Goal: Book appointment/travel/reservation

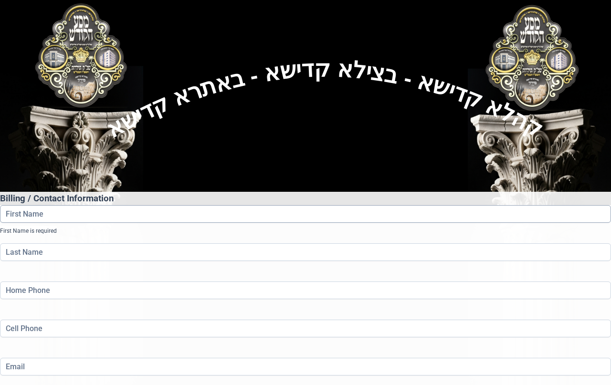
scroll to position [48, 0]
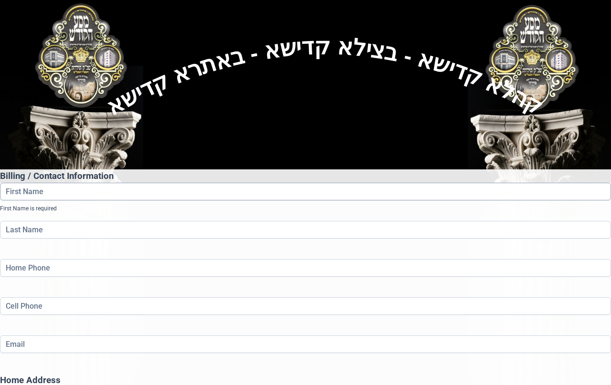
click at [181, 183] on input "First Name" at bounding box center [305, 192] width 611 height 18
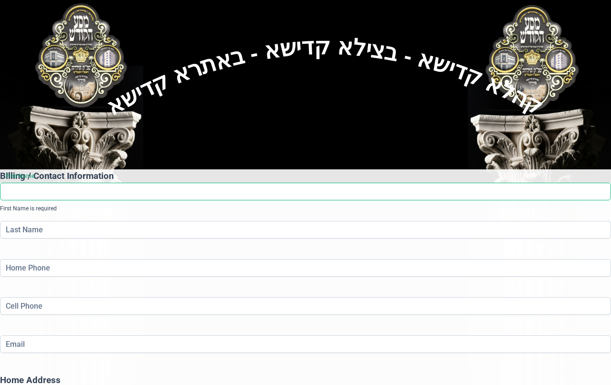
click at [109, 183] on input "First Name" at bounding box center [305, 192] width 611 height 18
paste input "[PERSON_NAME]"
type input "[PERSON_NAME]"
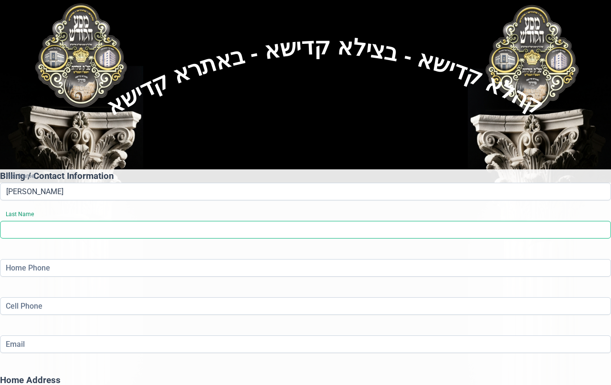
click at [341, 221] on input "Last Name" at bounding box center [305, 230] width 611 height 18
paste input "[PERSON_NAME]"
type input "[PERSON_NAME]"
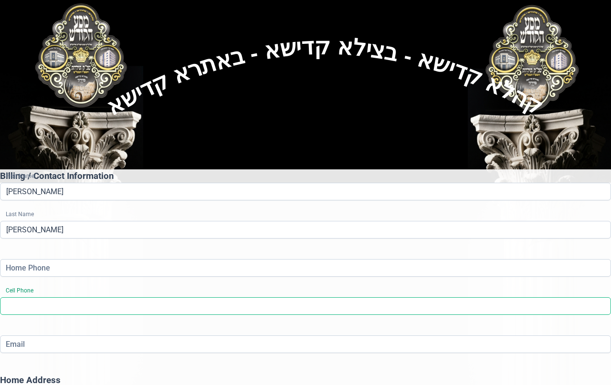
click at [385, 297] on input "Cell Phone" at bounding box center [305, 306] width 611 height 18
paste input "[PHONE_NUMBER]"
type input "[PHONE_NUMBER]"
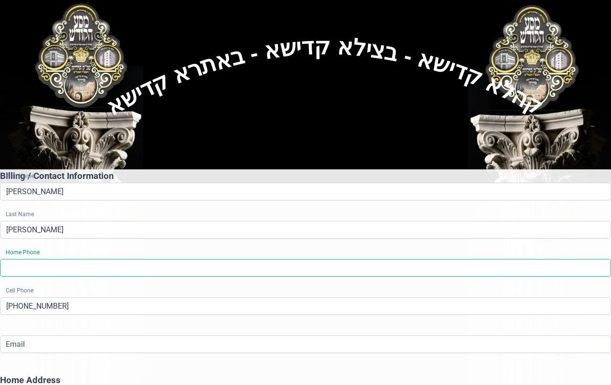
click at [220, 259] on input "Home Phone" at bounding box center [305, 268] width 611 height 18
paste input "[PHONE_NUMBER]"
type input "[PHONE_NUMBER]"
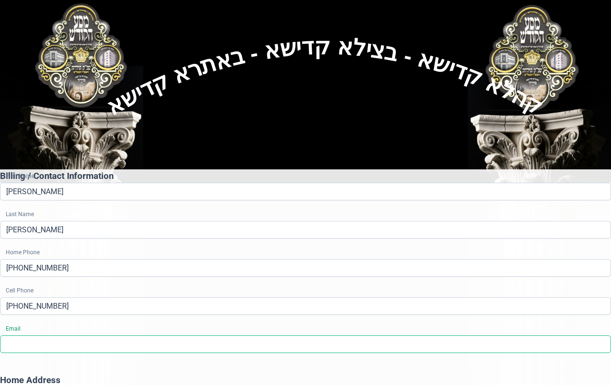
click at [157, 336] on input "Email" at bounding box center [305, 345] width 611 height 18
paste input "[PERSON_NAME][EMAIL_ADDRESS][DOMAIN_NAME]"
type input "[PERSON_NAME][EMAIL_ADDRESS][DOMAIN_NAME]"
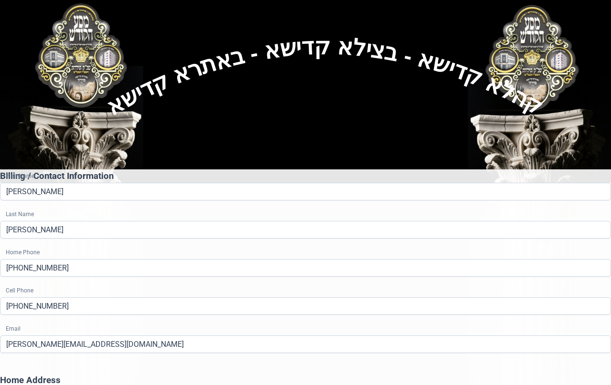
type input "[PERSON_NAME]"
type input "NY"
type input "10950"
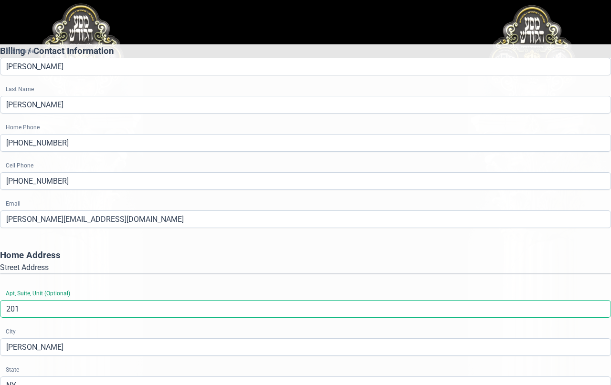
scroll to position [206, 0]
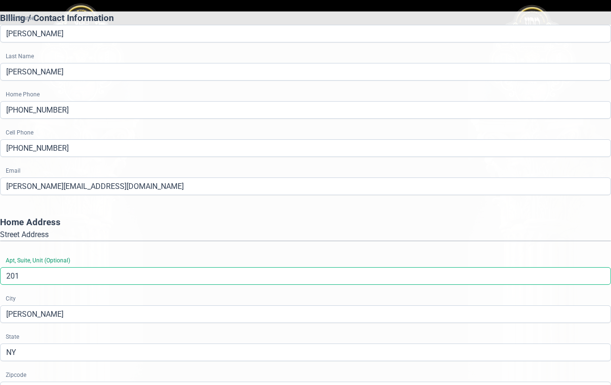
type input "201"
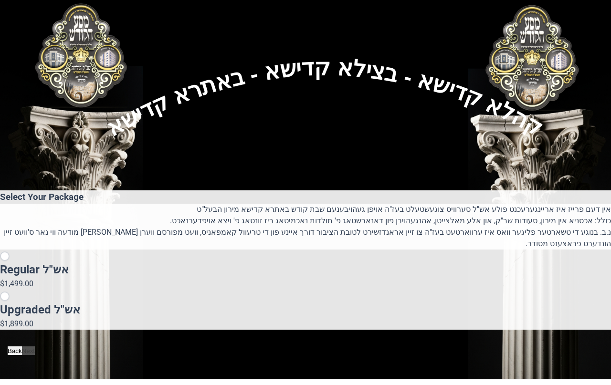
scroll to position [38, 0]
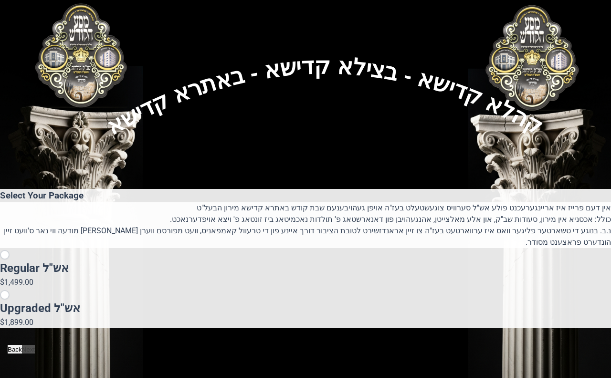
click at [10, 290] on input "radio" at bounding box center [5, 295] width 10 height 10
radio input "true"
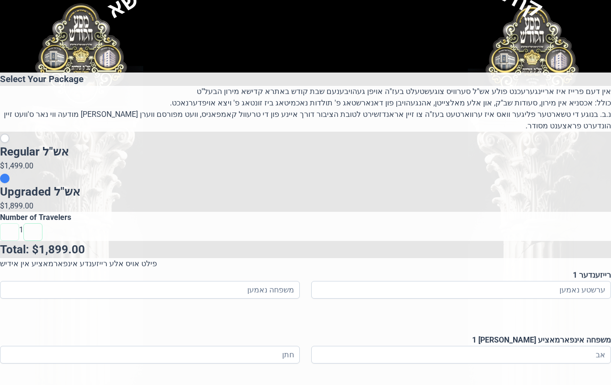
scroll to position [181, 0]
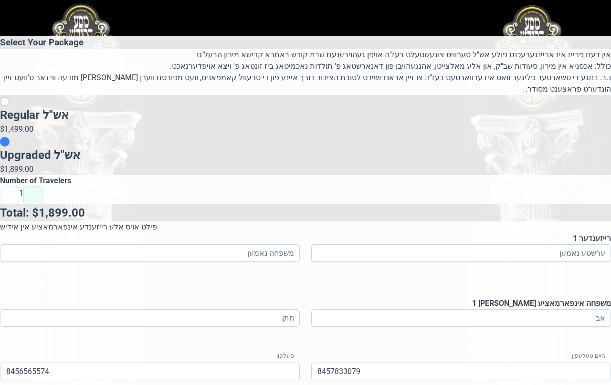
click at [42, 201] on button "button" at bounding box center [32, 196] width 19 height 18
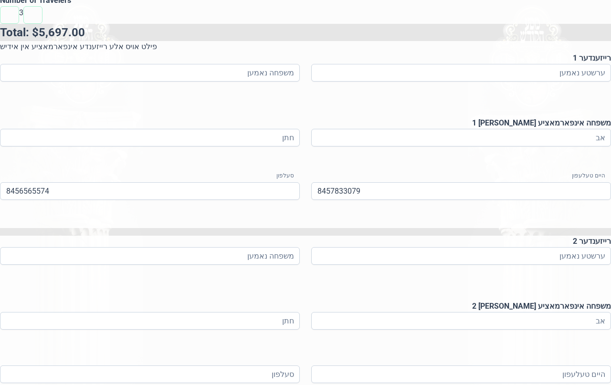
scroll to position [372, 0]
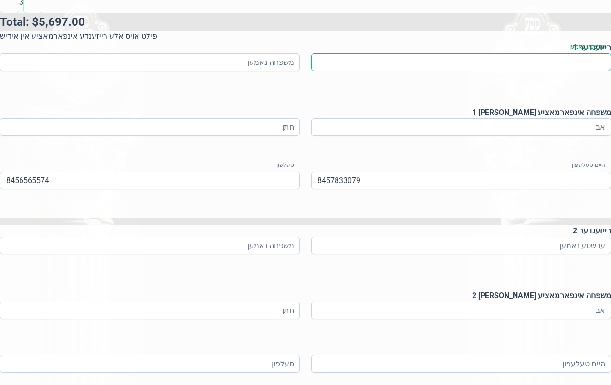
click at [379, 71] on input at bounding box center [461, 62] width 300 height 18
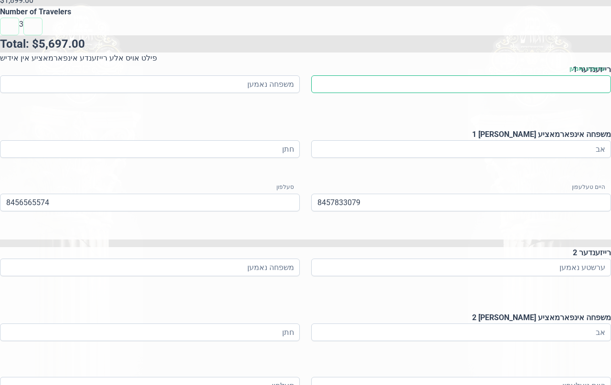
scroll to position [229, 0]
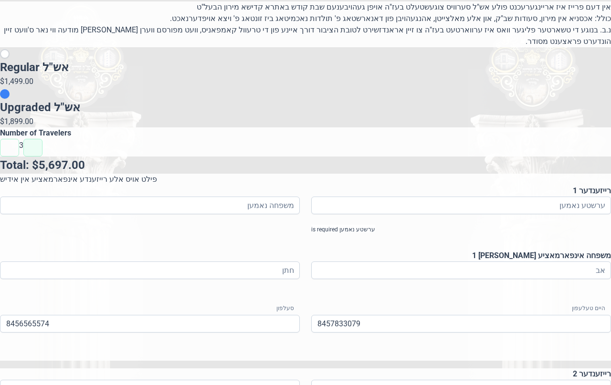
click at [42, 155] on button "button" at bounding box center [32, 148] width 19 height 18
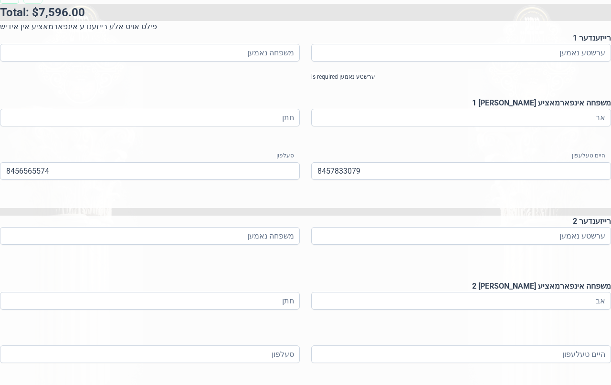
scroll to position [420, 0]
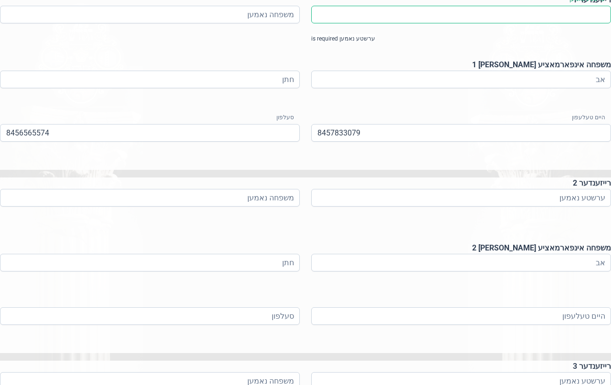
click at [359, 23] on input at bounding box center [461, 15] width 300 height 18
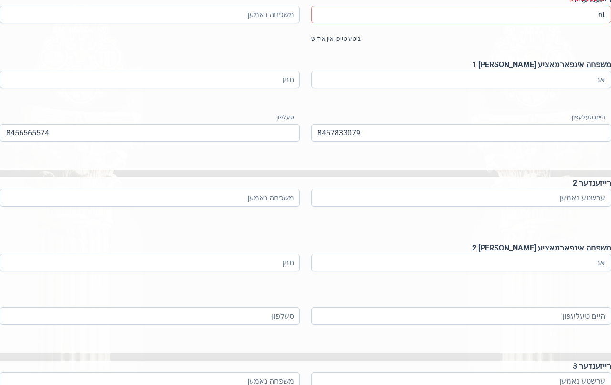
type input "n"
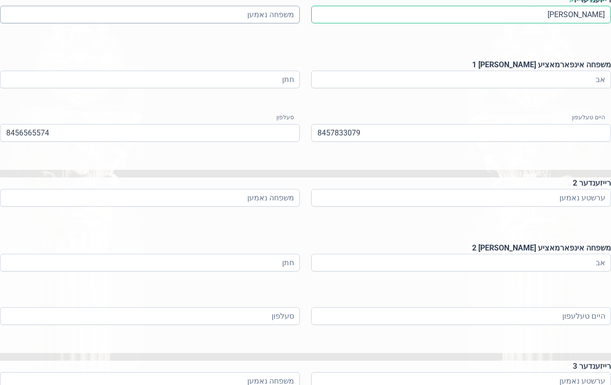
type input "[PERSON_NAME]"
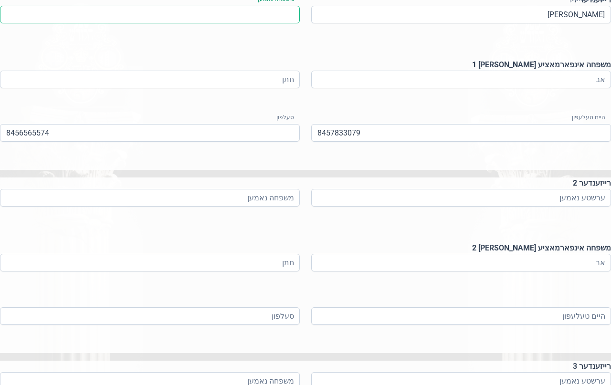
click at [197, 23] on input at bounding box center [150, 15] width 300 height 18
type input "אינדיג"
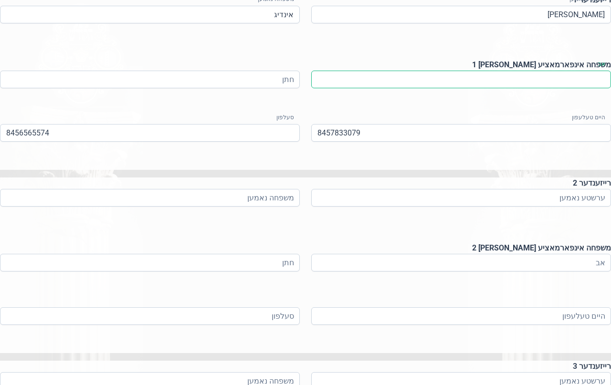
click at [406, 88] on input at bounding box center [461, 80] width 300 height 18
type input "בנציון"
drag, startPoint x: 251, startPoint y: 214, endPoint x: 265, endPoint y: 212, distance: 14.9
click at [250, 101] on div "חתן" at bounding box center [150, 86] width 300 height 31
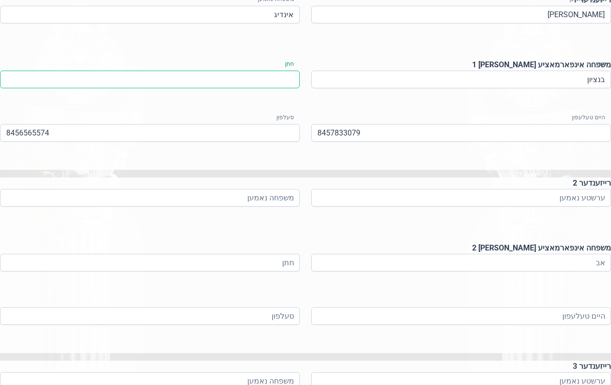
click at [275, 88] on input at bounding box center [150, 80] width 300 height 18
drag, startPoint x: 260, startPoint y: 206, endPoint x: 275, endPoint y: 212, distance: 15.4
click at [261, 88] on input "יושע ווערטצבערגער" at bounding box center [150, 80] width 300 height 18
click at [264, 88] on input "יושע ווערטצבערגער" at bounding box center [150, 80] width 300 height 18
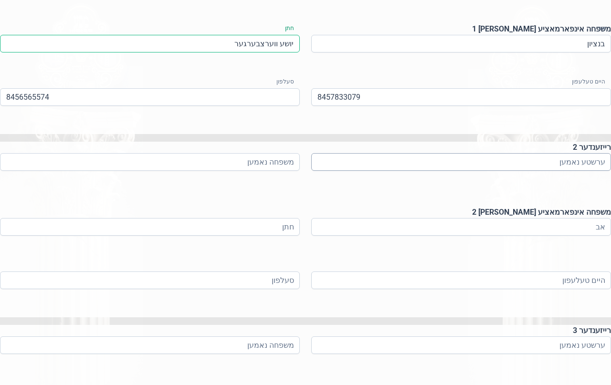
scroll to position [516, 0]
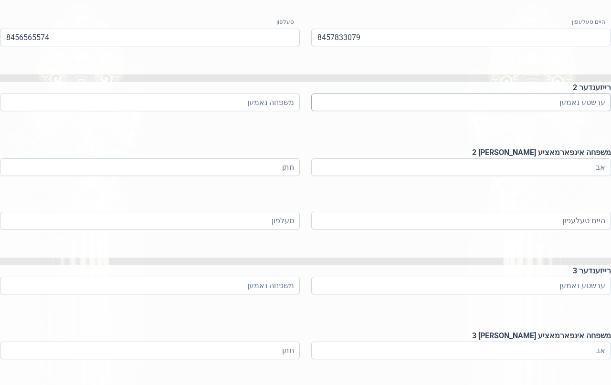
type input "יושע ווערצבערגער"
click at [369, 111] on input at bounding box center [461, 103] width 300 height 18
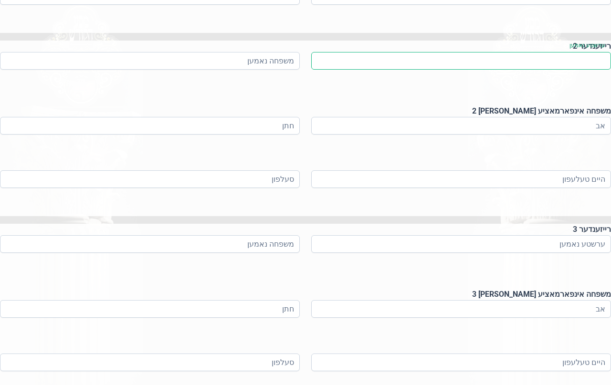
scroll to position [611, 0]
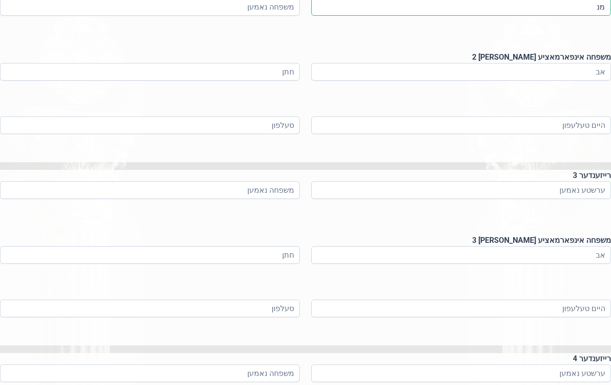
type input "מ"
click at [450, 16] on input "נחמיה [PERSON_NAME]" at bounding box center [461, 7] width 300 height 18
type input "נחמיה שלמה"
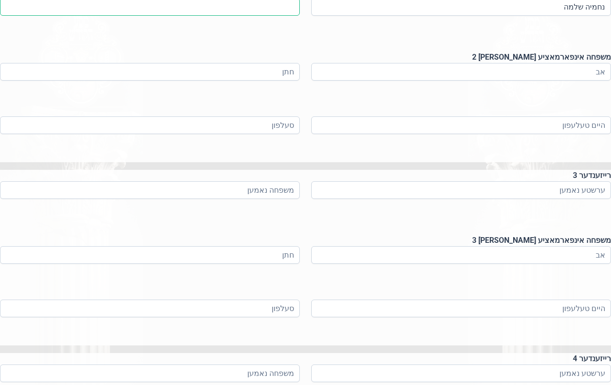
click at [229, 16] on input at bounding box center [150, 7] width 300 height 18
paste input "אינדיג"
type input "אינדיג"
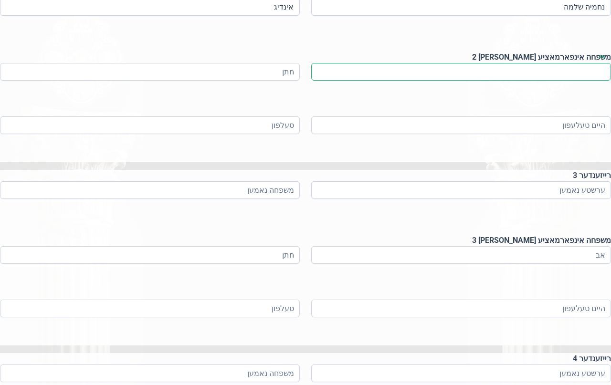
click at [392, 81] on input at bounding box center [461, 72] width 300 height 18
type input "[PERSON_NAME]"
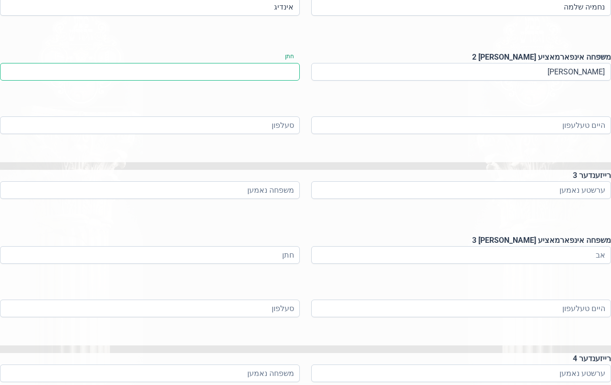
click at [280, 81] on input at bounding box center [150, 72] width 300 height 18
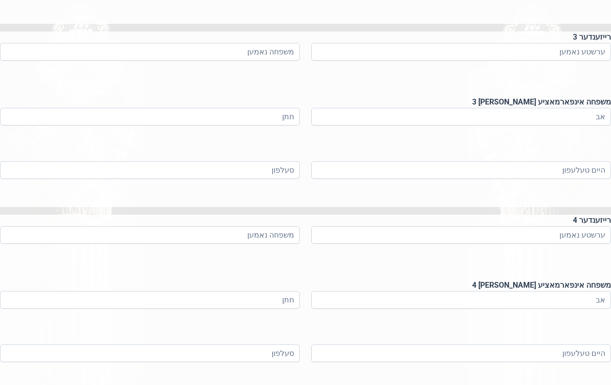
scroll to position [754, 0]
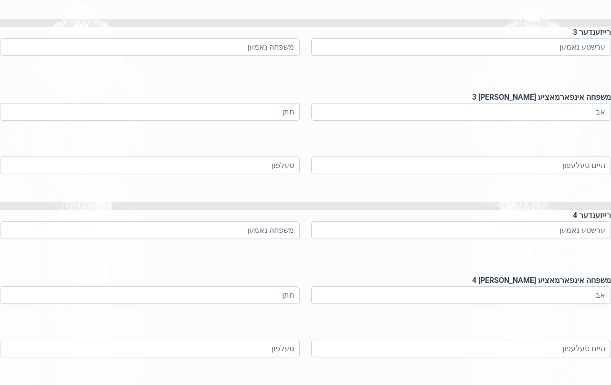
type input "[PERSON_NAME]"
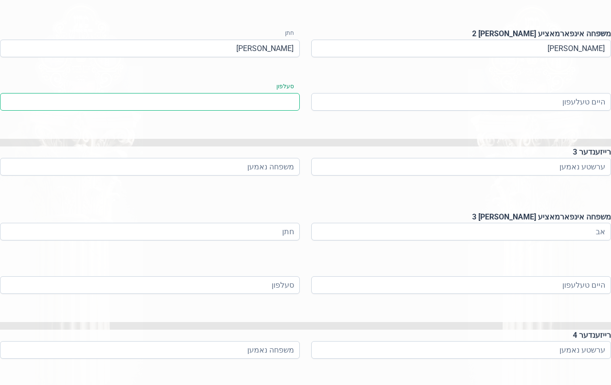
scroll to position [611, 0]
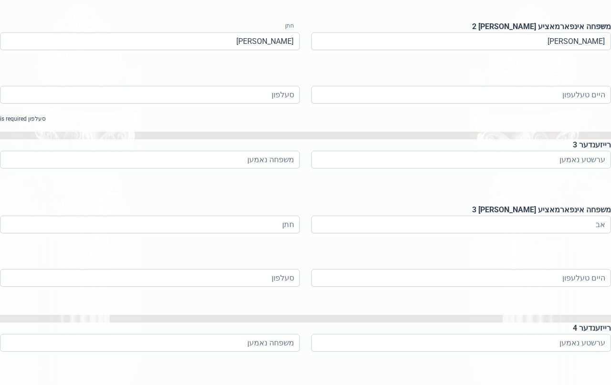
scroll to position [659, 0]
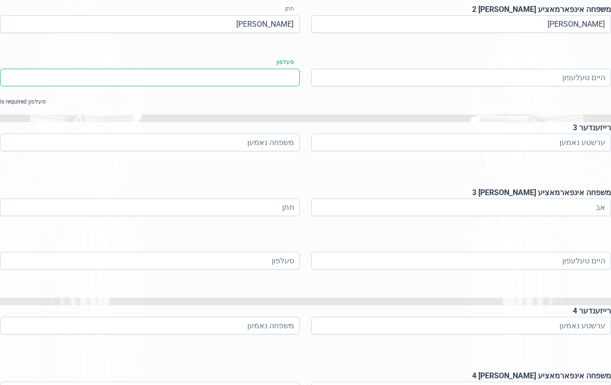
click at [213, 86] on input at bounding box center [150, 78] width 300 height 18
paste input "[PHONE_NUMBER]"
type input "[PHONE_NUMBER]"
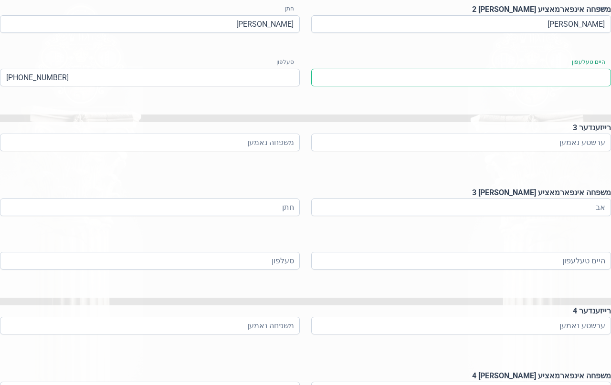
click at [416, 86] on input at bounding box center [461, 78] width 300 height 18
paste input "[PHONE_NUMBER]"
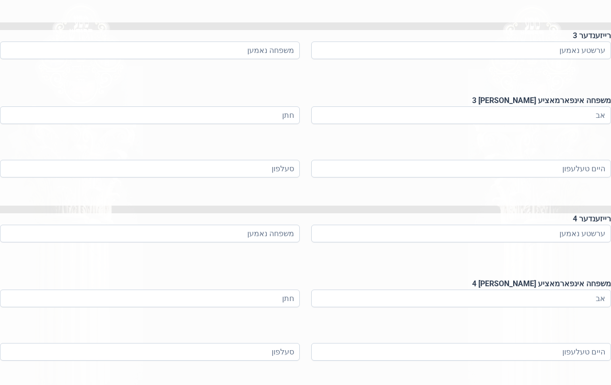
scroll to position [802, 0]
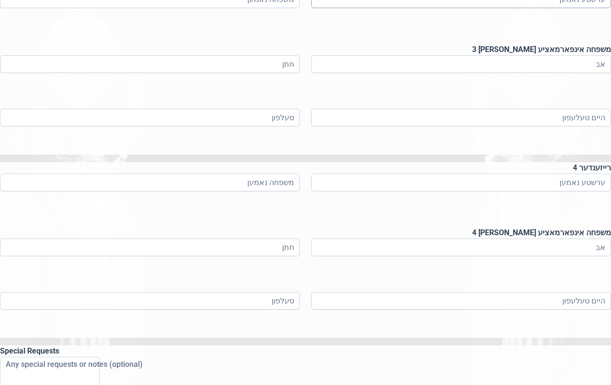
type input "[PHONE_NUMBER]"
type input "[PERSON_NAME]"
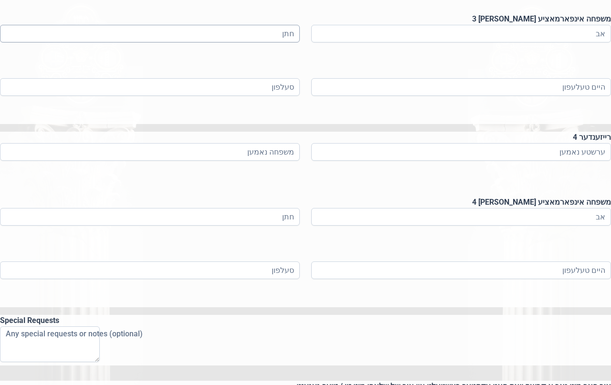
scroll to position [850, 0]
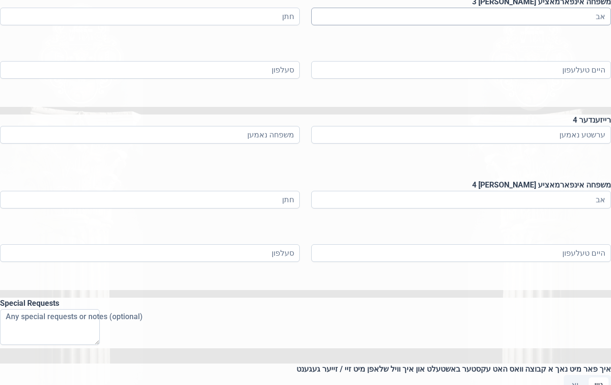
type input "אינדיג"
click at [405, 25] on input at bounding box center [461, 17] width 300 height 18
type input "[PERSON_NAME]"
click at [249, 25] on input at bounding box center [150, 17] width 300 height 18
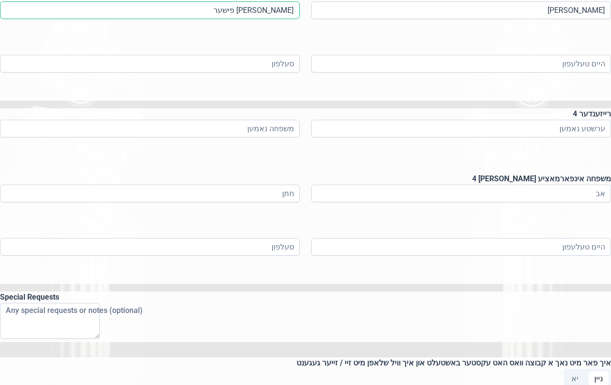
scroll to position [898, 0]
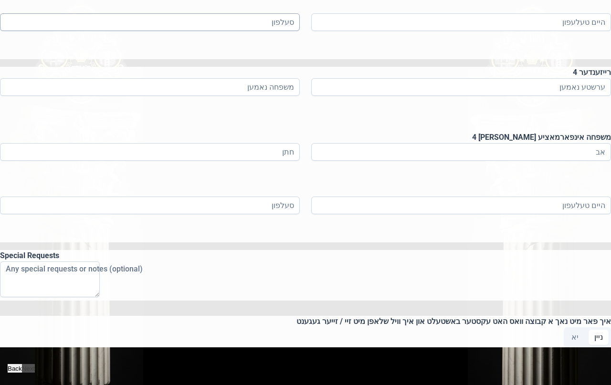
type input "[PERSON_NAME] פישער"
click at [241, 31] on input at bounding box center [150, 22] width 300 height 18
paste input "[PHONE_NUMBER]"
type input "[PHONE_NUMBER]"
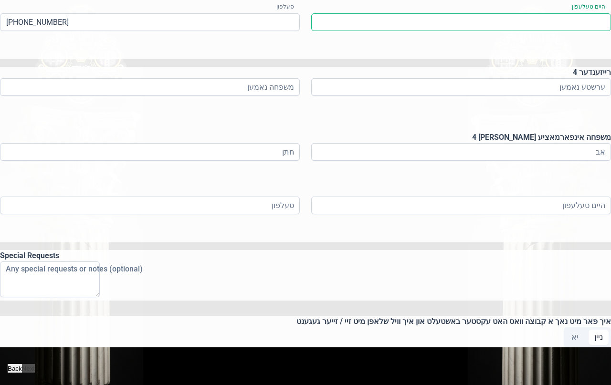
drag, startPoint x: 454, startPoint y: 264, endPoint x: 451, endPoint y: 259, distance: 5.6
click at [452, 31] on input at bounding box center [461, 22] width 300 height 18
drag, startPoint x: 451, startPoint y: 259, endPoint x: 447, endPoint y: 263, distance: 5.7
paste input "[PHONE_NUMBER]"
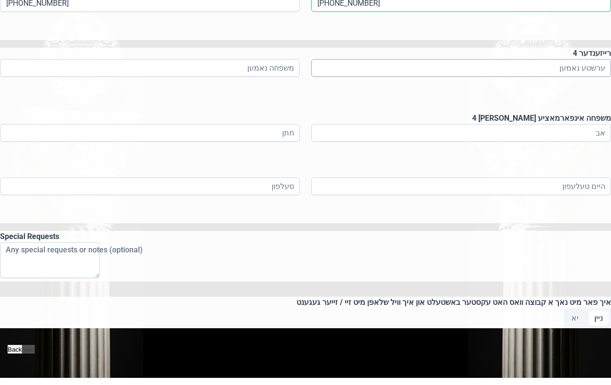
scroll to position [993, 0]
type input "[PHONE_NUMBER]"
click at [410, 77] on input at bounding box center [461, 68] width 300 height 18
click at [476, 77] on input "מנחם העלער" at bounding box center [461, 68] width 300 height 18
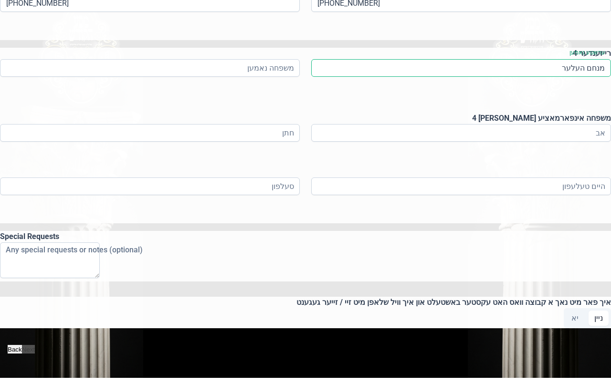
click at [476, 77] on input "מנחם העלער" at bounding box center [461, 68] width 300 height 18
type input "[PERSON_NAME]"
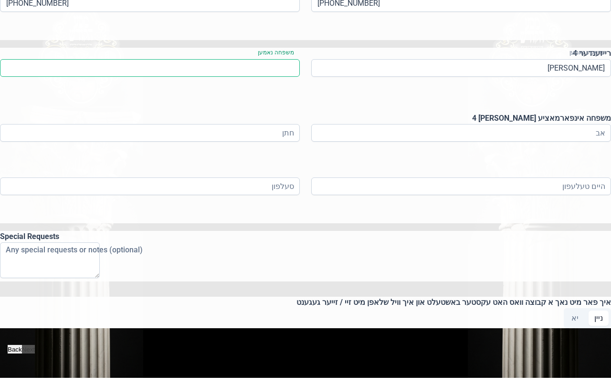
click at [254, 77] on input at bounding box center [150, 68] width 300 height 18
paste input "העלער"
type input "העלער"
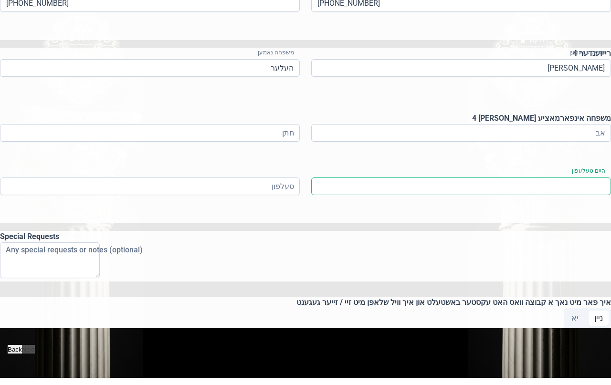
click at [423, 195] on input at bounding box center [461, 187] width 300 height 18
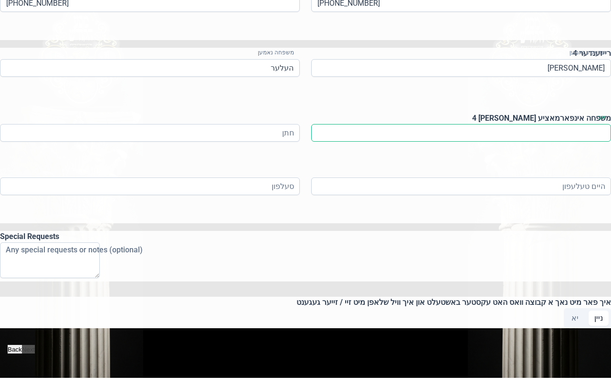
click at [419, 142] on input at bounding box center [461, 133] width 300 height 18
type input "[PERSON_NAME]"
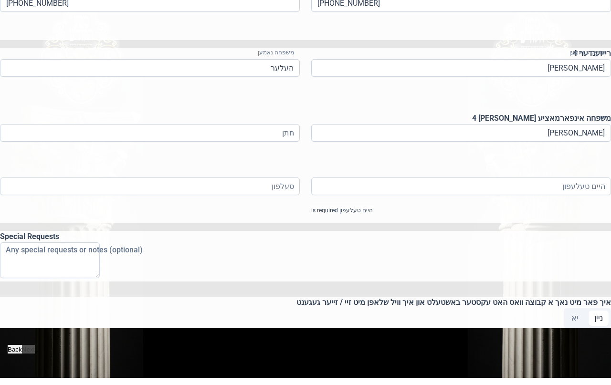
drag, startPoint x: 210, startPoint y: 173, endPoint x: 217, endPoint y: 185, distance: 14.3
click at [216, 182] on div "ערשטע נאמען מנחם משפחה נאמען העלער משפחה אינפארמאציע [PERSON_NAME] 4 אב [PERSON…" at bounding box center [305, 141] width 611 height 164
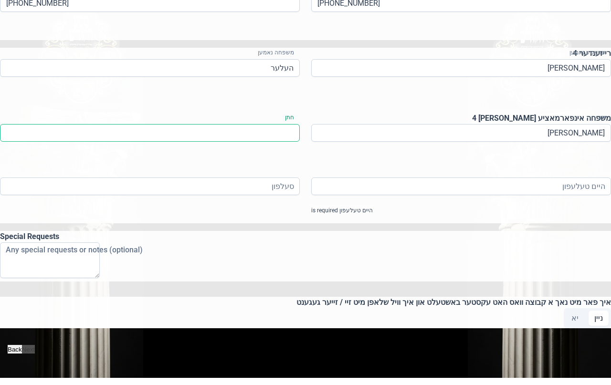
click at [219, 142] on input at bounding box center [150, 133] width 300 height 18
type input "[PERSON_NAME]"
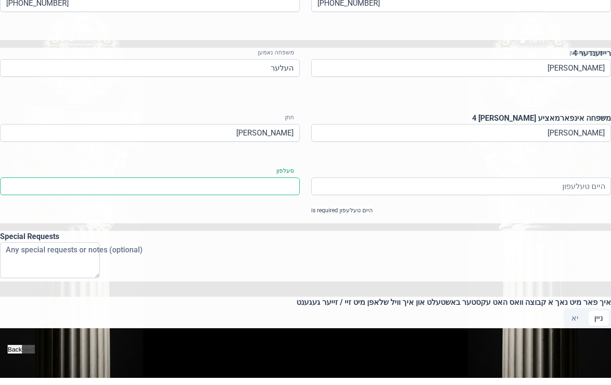
click at [242, 195] on input at bounding box center [150, 187] width 300 height 18
paste input
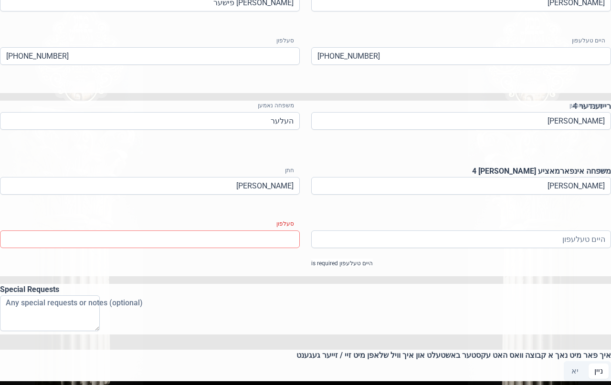
scroll to position [850, 0]
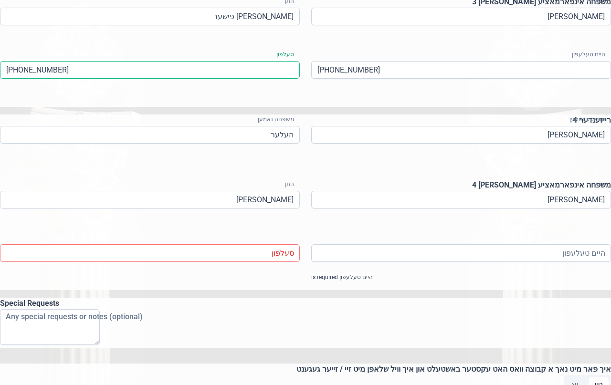
click at [139, 79] on input "[PHONE_NUMBER]" at bounding box center [150, 70] width 300 height 18
click at [140, 79] on input "[PHONE_NUMBER]" at bounding box center [150, 70] width 300 height 18
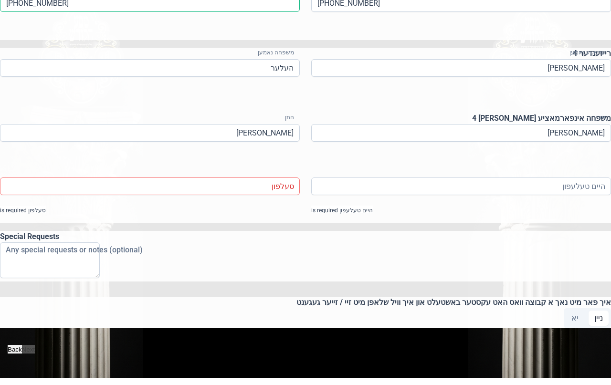
scroll to position [1136, 0]
click at [201, 195] on input at bounding box center [150, 187] width 300 height 18
paste input "[PHONE_NUMBER]"
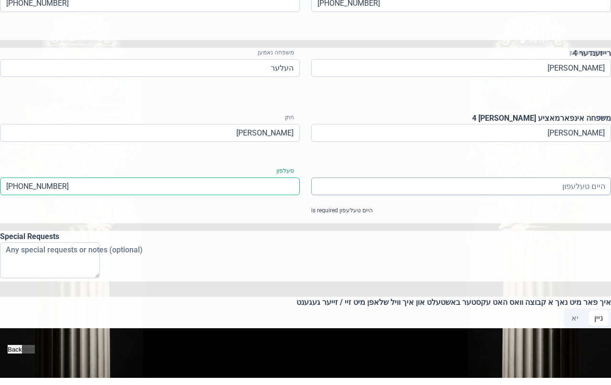
type input "[PHONE_NUMBER]"
click at [419, 195] on input at bounding box center [461, 187] width 300 height 18
paste input "[PHONE_NUMBER]"
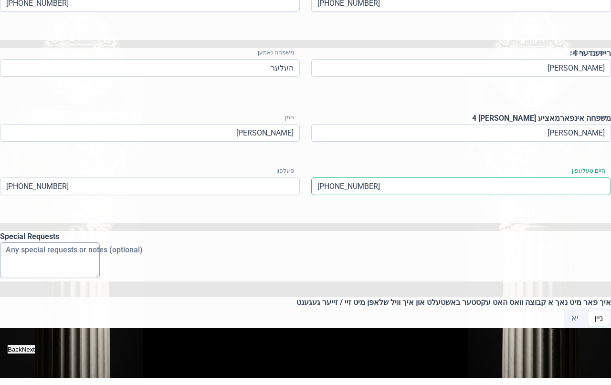
scroll to position [1280, 0]
type input "[PHONE_NUMBER]"
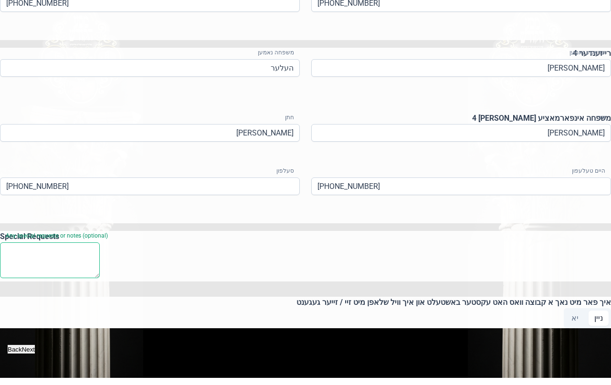
click at [100, 243] on textarea "Any special requests or notes (optional)" at bounding box center [50, 261] width 100 height 36
type textarea "א שיינע פריוואטע באקוועמע דירה בעסטע אויב נעבן טיש - מער קיקן עס [PERSON_NAME] …"
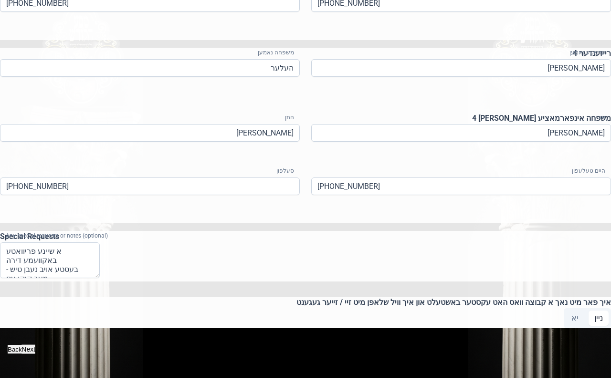
click at [35, 345] on button "Next" at bounding box center [28, 349] width 14 height 9
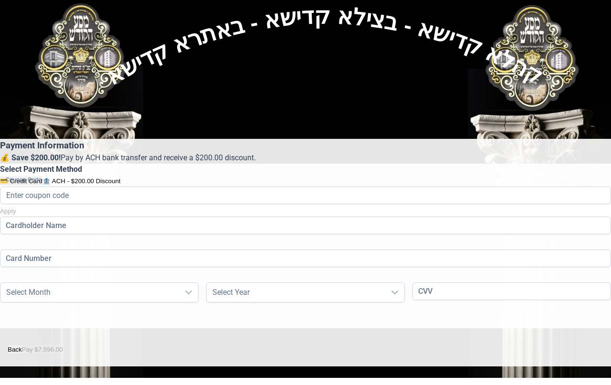
scroll to position [113, 0]
click at [22, 354] on button "Back" at bounding box center [15, 349] width 14 height 9
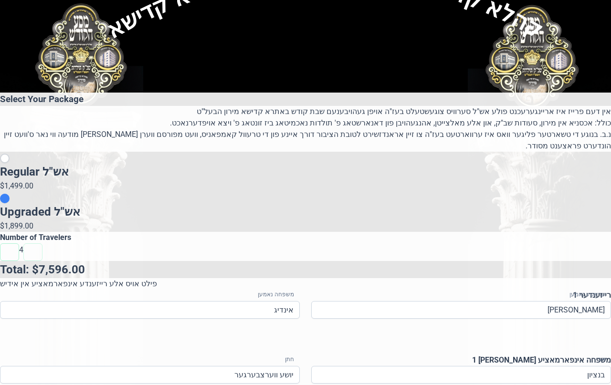
scroll to position [0, 0]
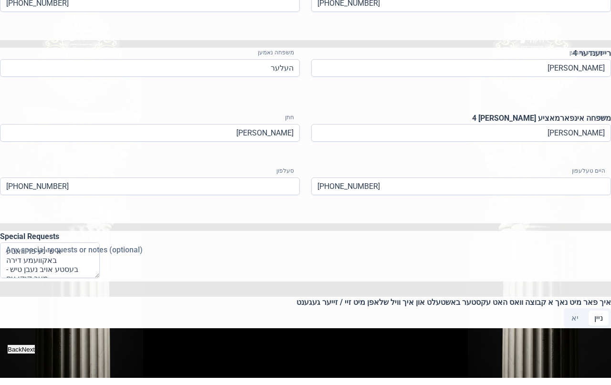
click at [22, 345] on button "Back" at bounding box center [15, 349] width 14 height 9
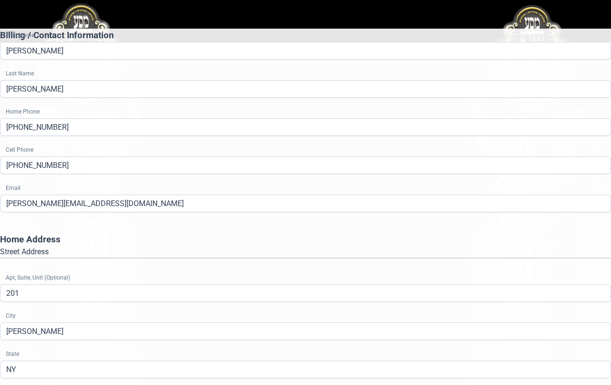
scroll to position [206, 0]
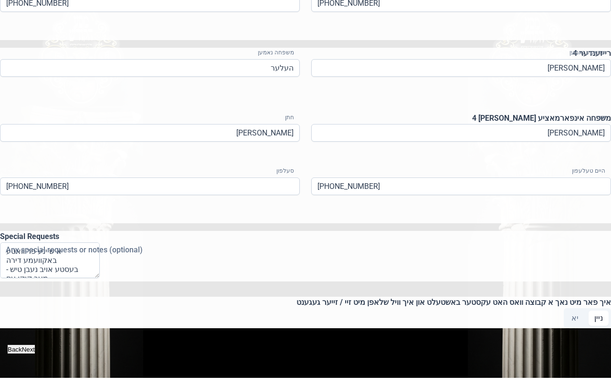
scroll to position [1241, 0]
click at [100, 275] on textarea "א שיינע פריוואטע באקוועמע דירה בעסטע אויב נעבן טיש - מער קיקן עס [PERSON_NAME] …" at bounding box center [50, 261] width 100 height 36
click at [35, 345] on button "Next" at bounding box center [28, 349] width 14 height 9
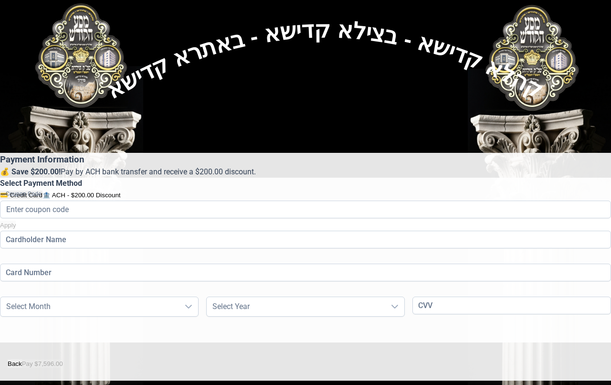
scroll to position [161, 0]
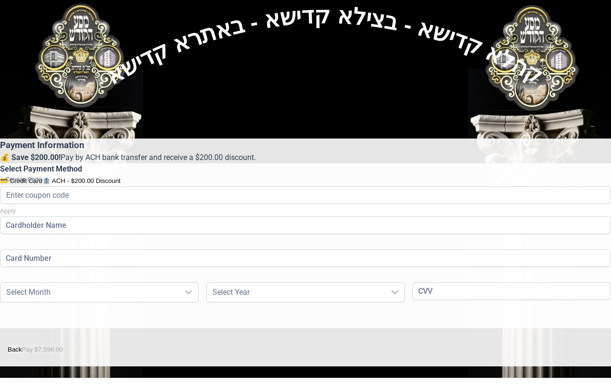
click at [8, 345] on icon "button" at bounding box center [8, 349] width 0 height 8
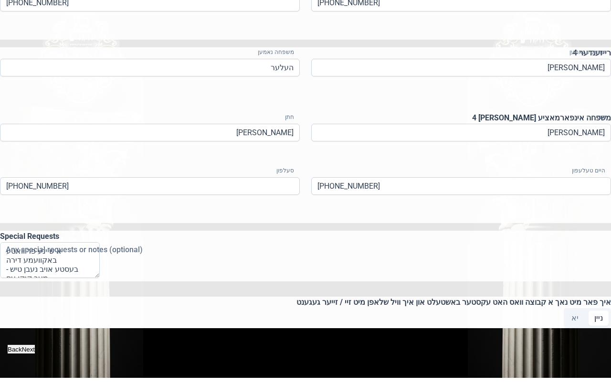
scroll to position [1346, 0]
click at [22, 345] on button "Back" at bounding box center [15, 349] width 14 height 9
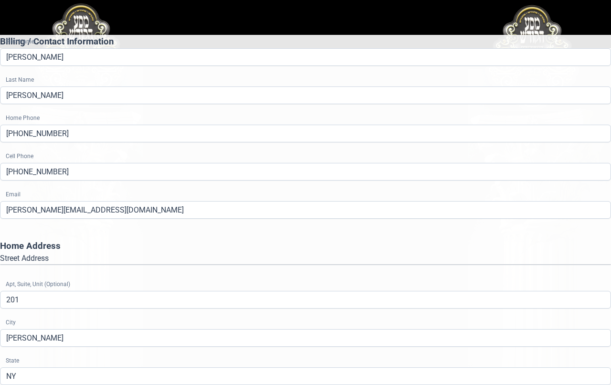
scroll to position [206, 0]
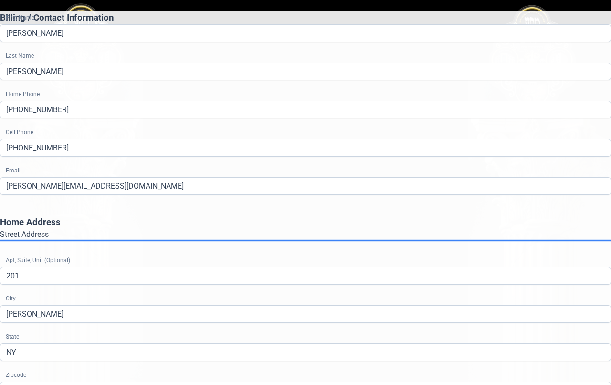
click at [0, 241] on gmp-place-autocomplete at bounding box center [0, 241] width 0 height 0
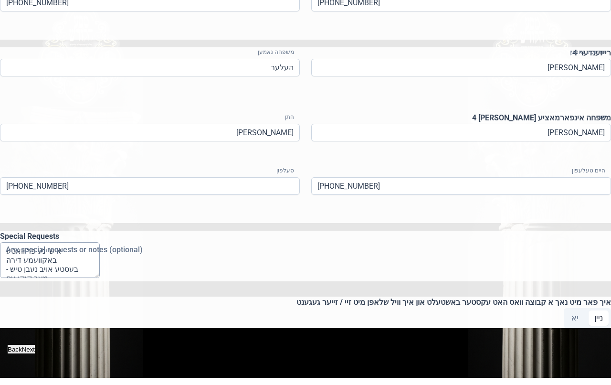
scroll to position [1346, 0]
click at [100, 242] on textarea "א שיינע פריוואטע באקוועמע דירה בעסטע אויב נעבן טיש - מער קיקן עס [PERSON_NAME] …" at bounding box center [50, 260] width 100 height 36
click at [35, 345] on button "Next" at bounding box center [28, 349] width 14 height 9
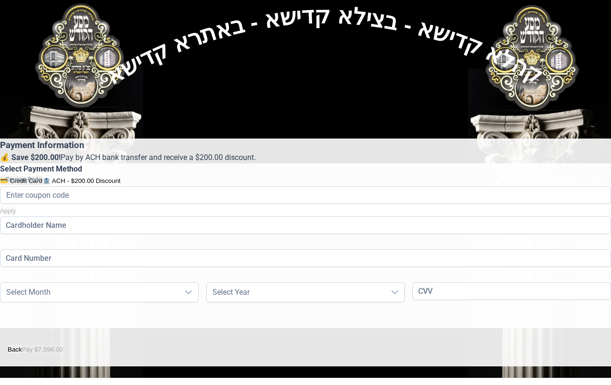
scroll to position [161, 0]
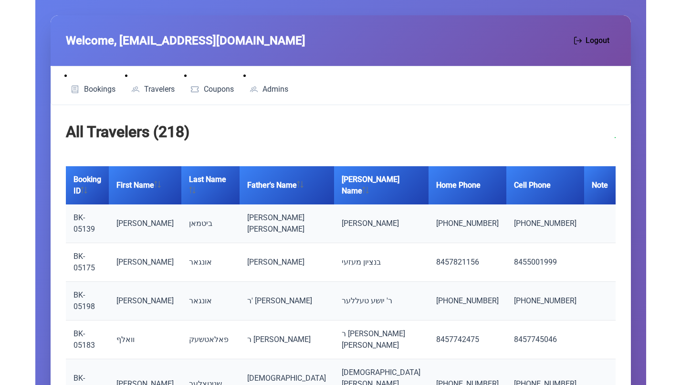
scroll to position [149, 0]
